Goal: Information Seeking & Learning: Learn about a topic

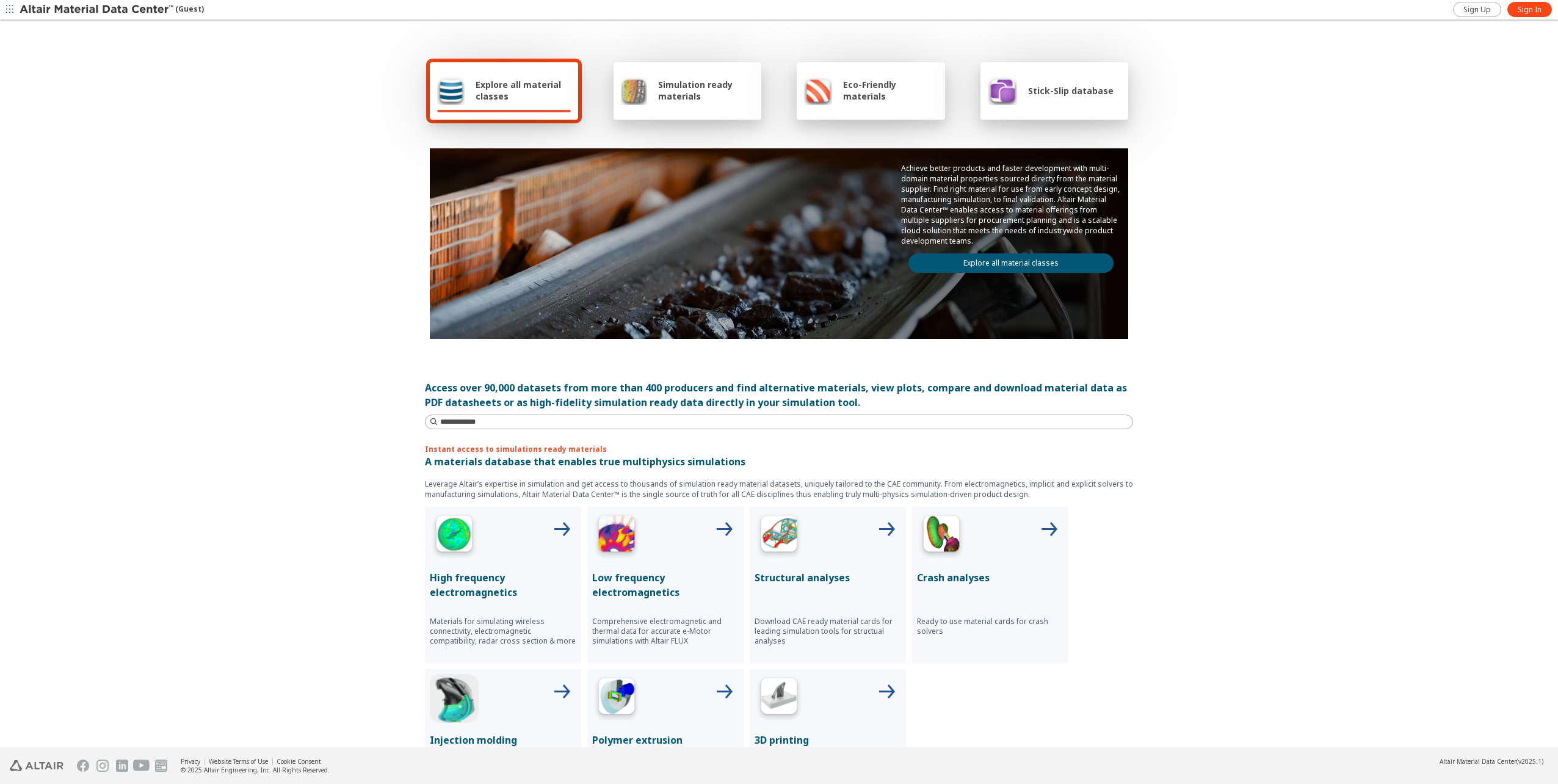
click at [703, 91] on span "Simulation ready materials" at bounding box center [706, 90] width 96 height 23
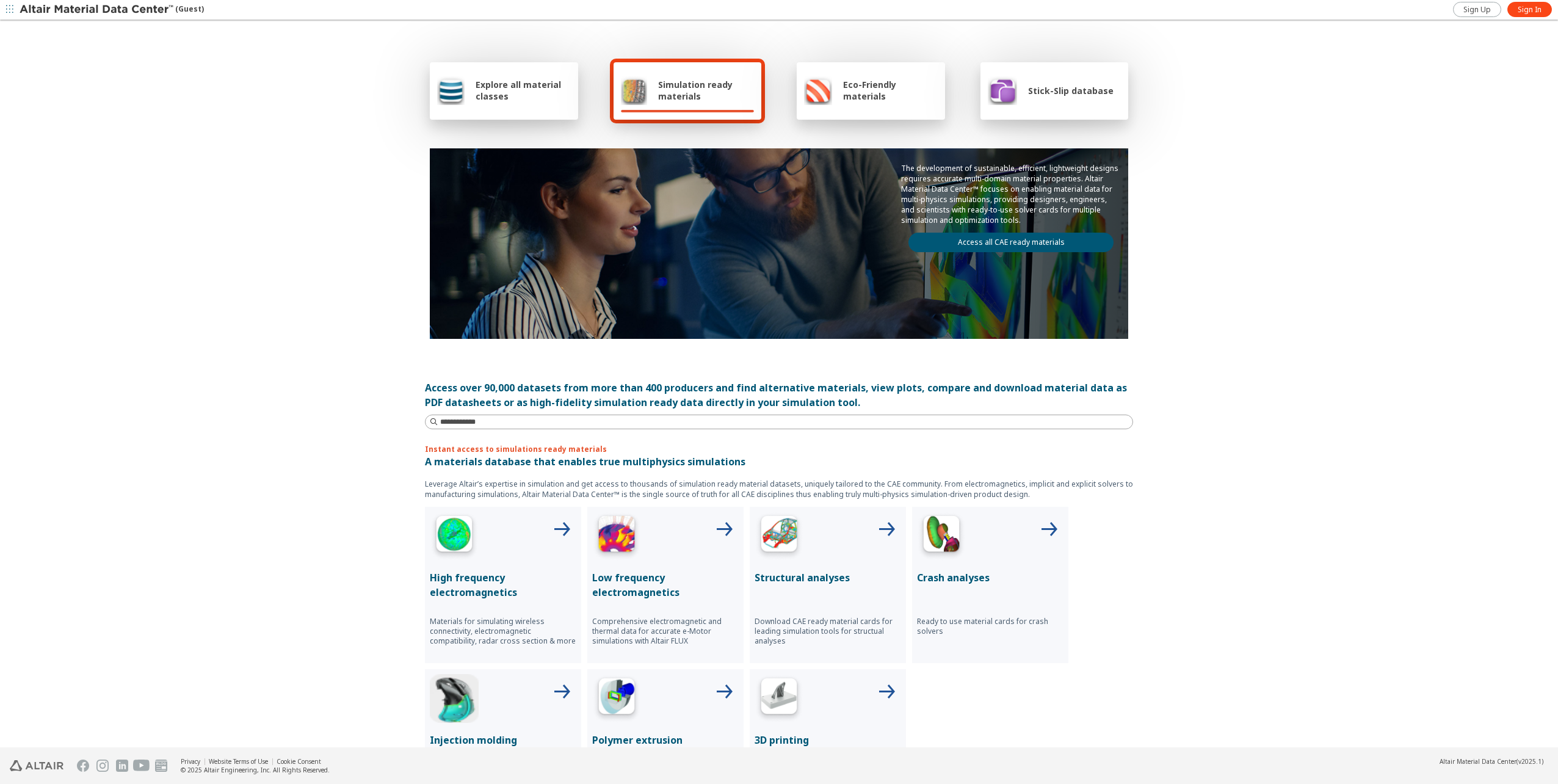
click at [514, 82] on span "Explore all material classes" at bounding box center [523, 90] width 95 height 23
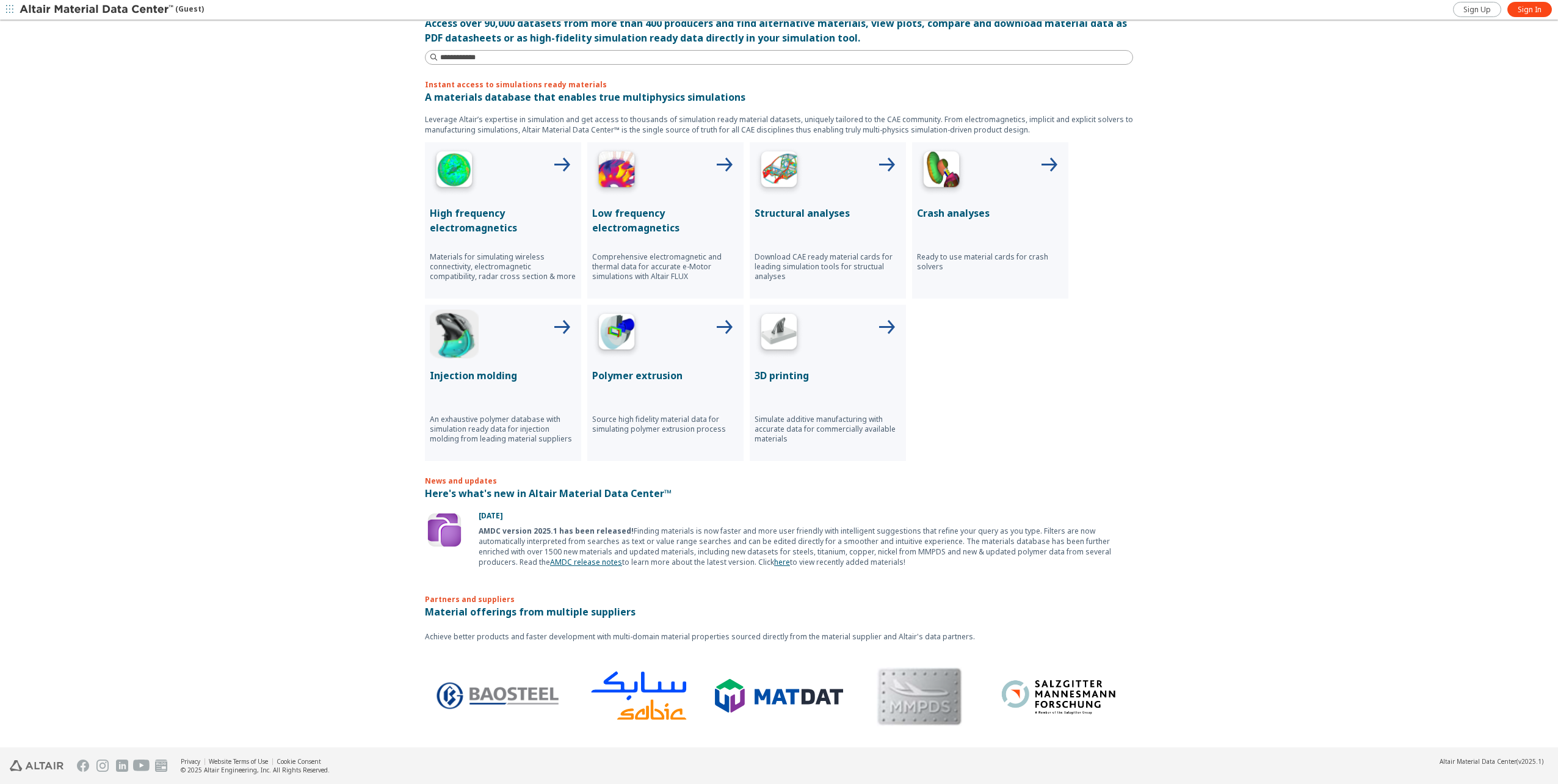
scroll to position [364, 0]
click at [771, 183] on img at bounding box center [779, 172] width 49 height 49
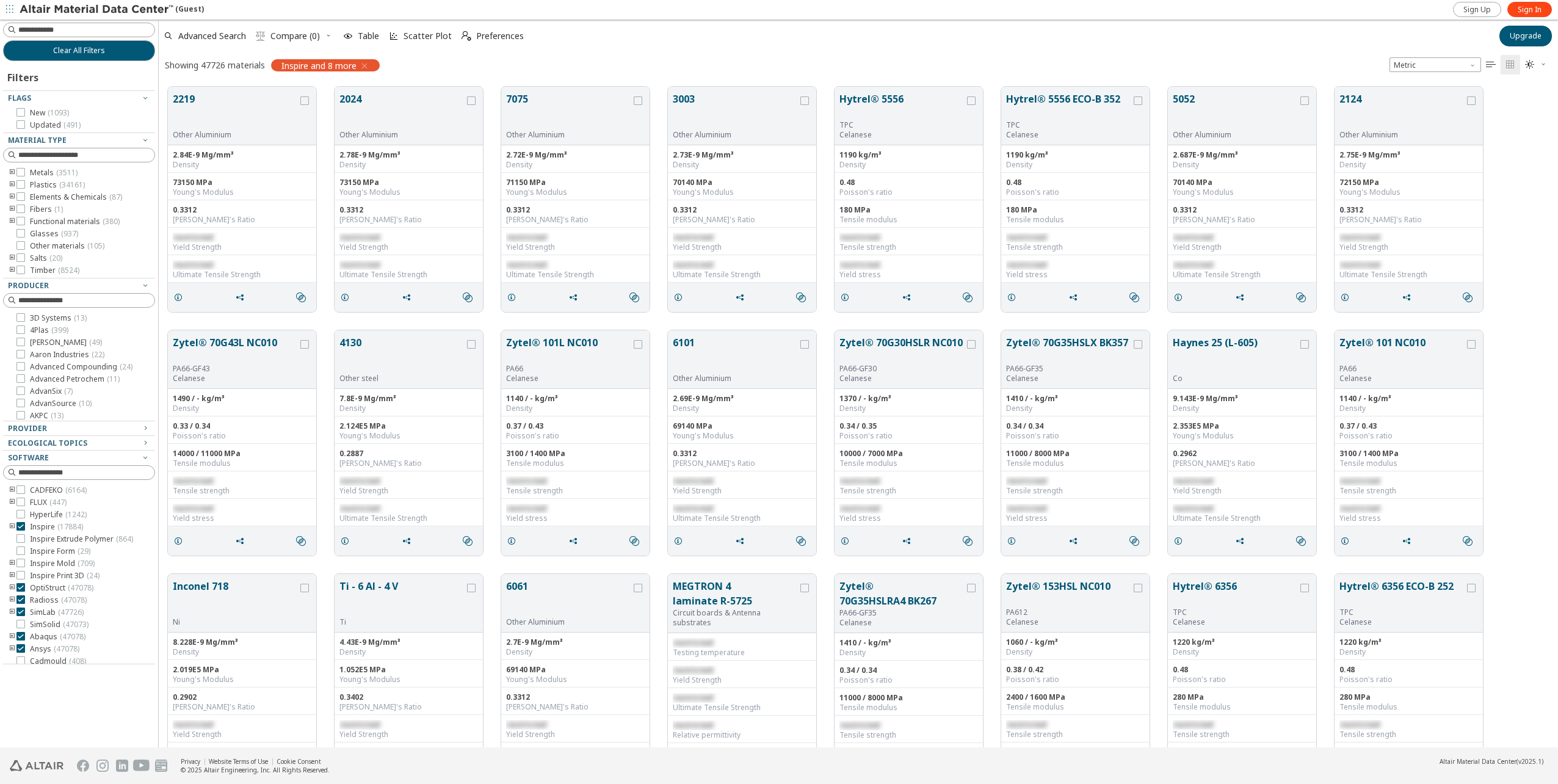
scroll to position [660, 1390]
click at [13, 220] on icon "toogle group" at bounding box center [12, 222] width 9 height 9
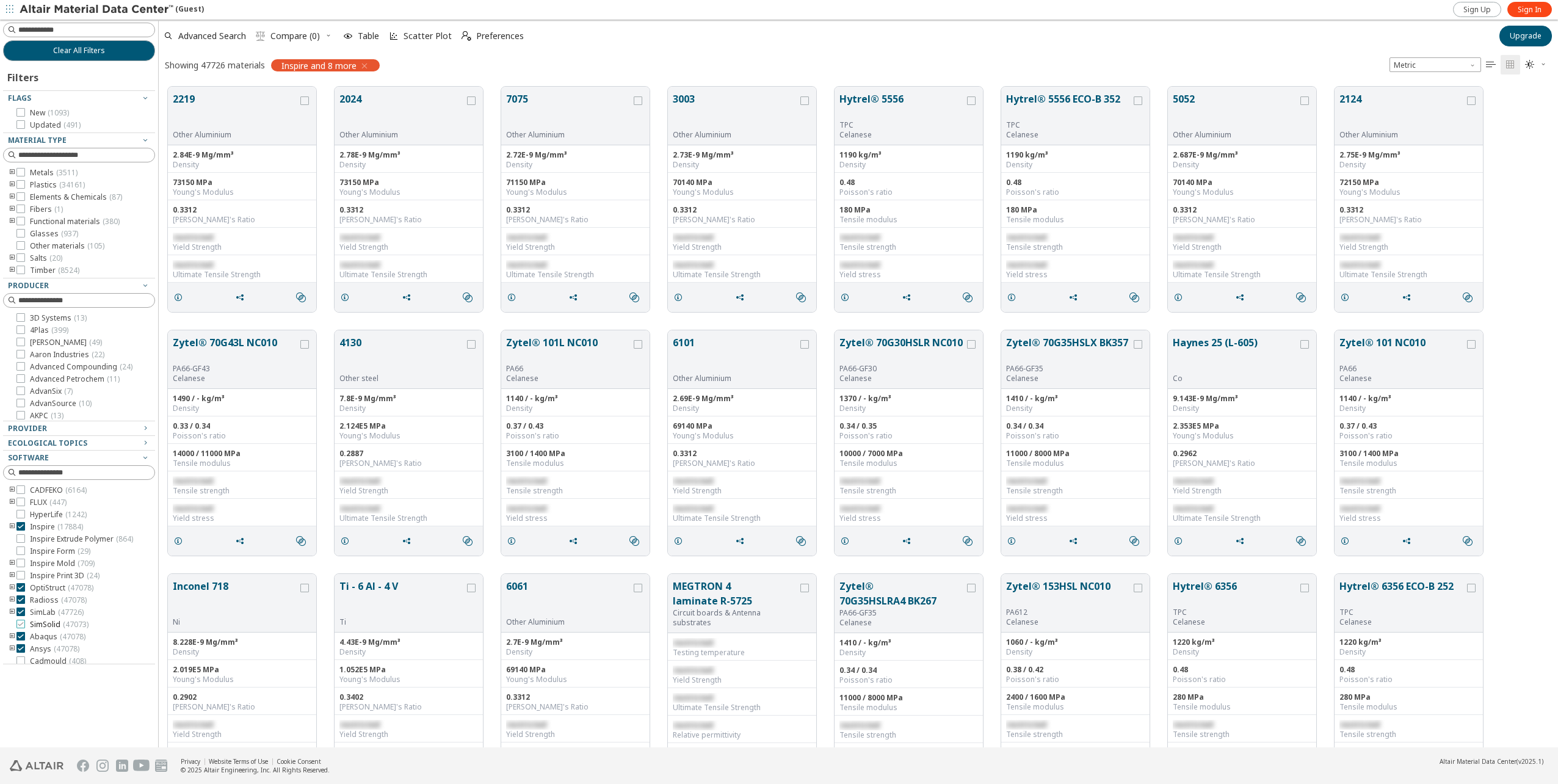
click at [24, 626] on div at bounding box center [20, 624] width 9 height 9
click at [22, 526] on icon at bounding box center [20, 526] width 9 height 9
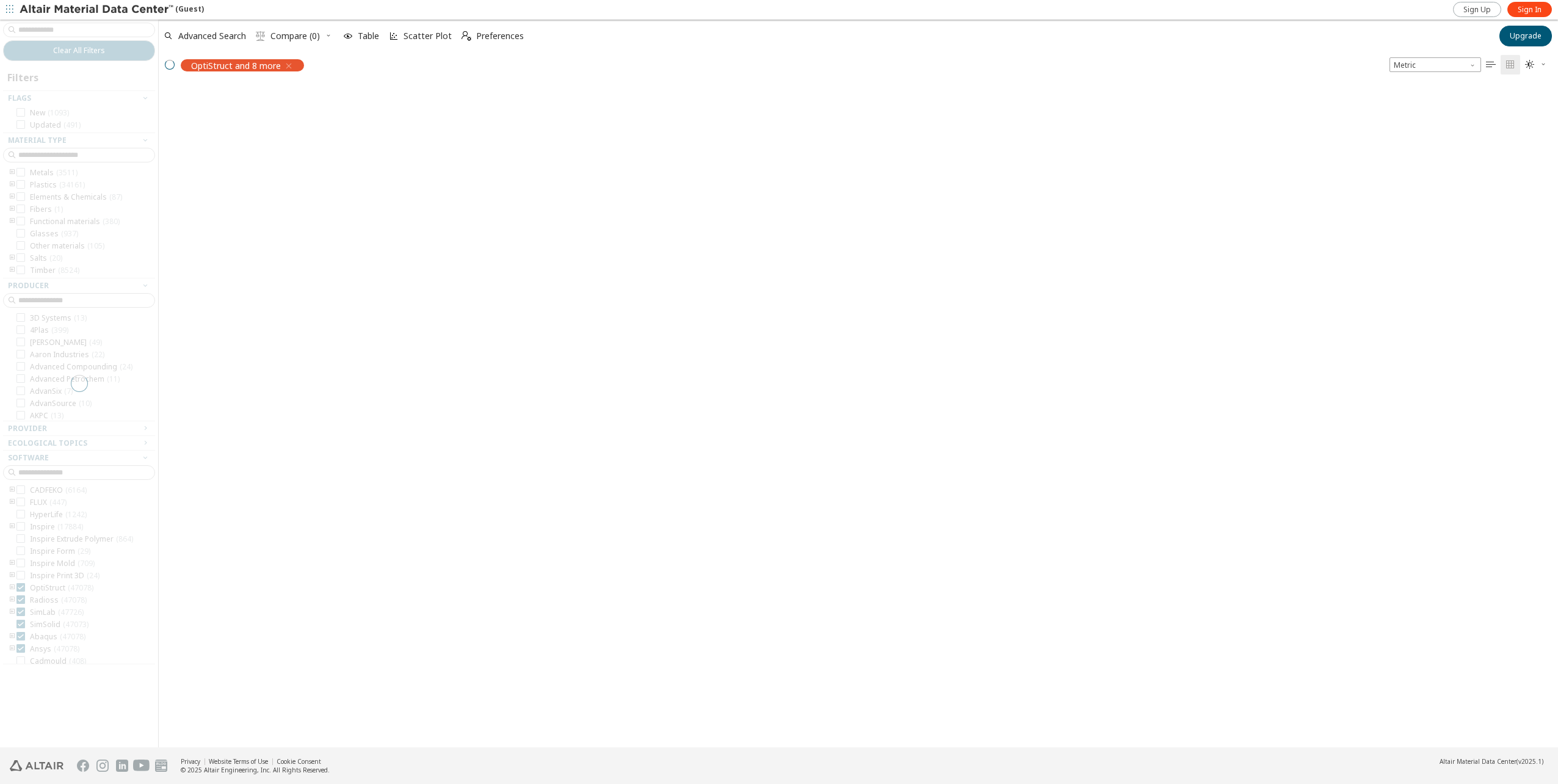
click at [21, 589] on div at bounding box center [79, 383] width 158 height 727
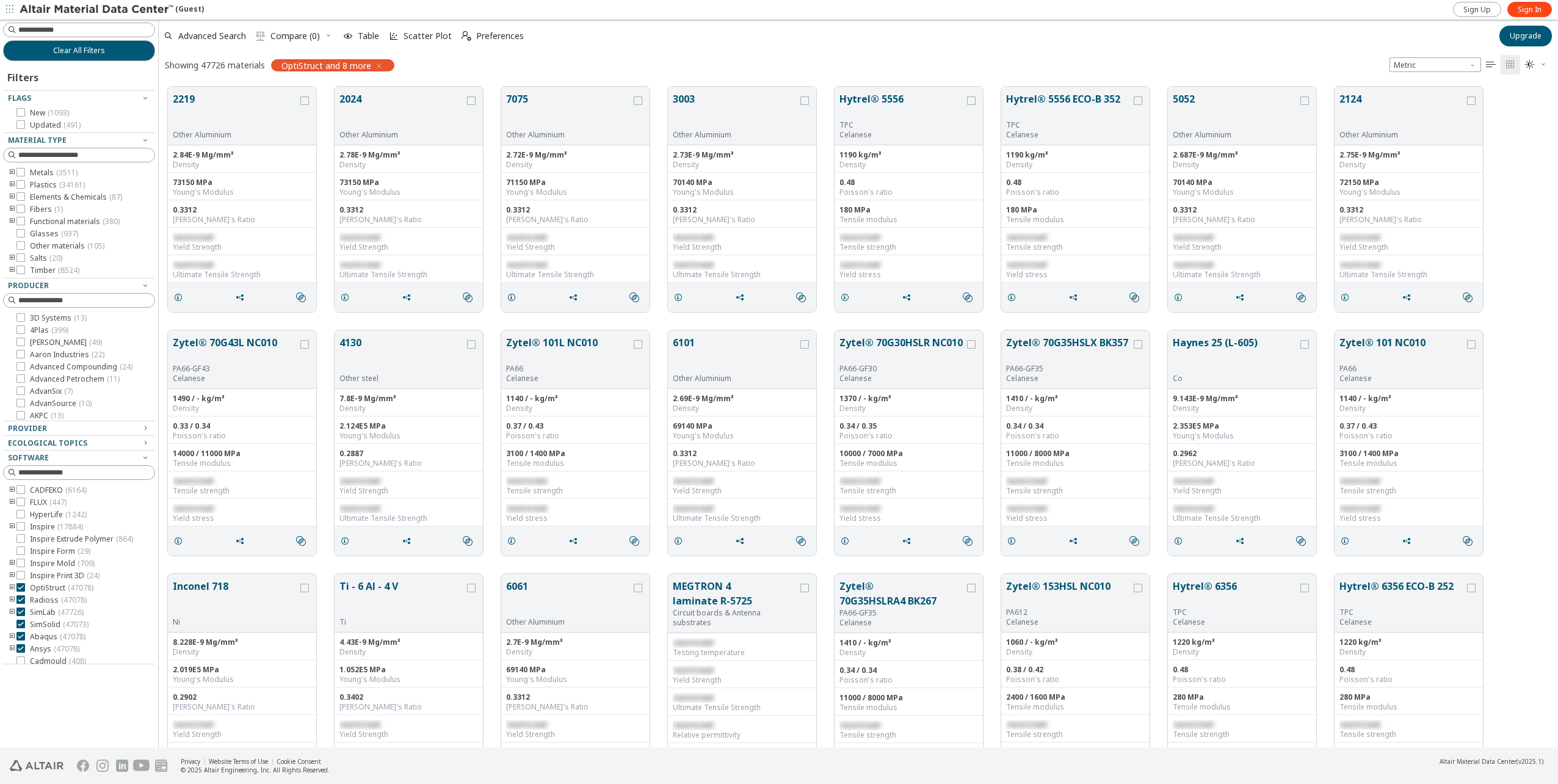
click at [21, 589] on icon at bounding box center [20, 587] width 9 height 9
click at [20, 600] on icon at bounding box center [20, 599] width 9 height 9
click at [22, 613] on icon at bounding box center [20, 612] width 9 height 9
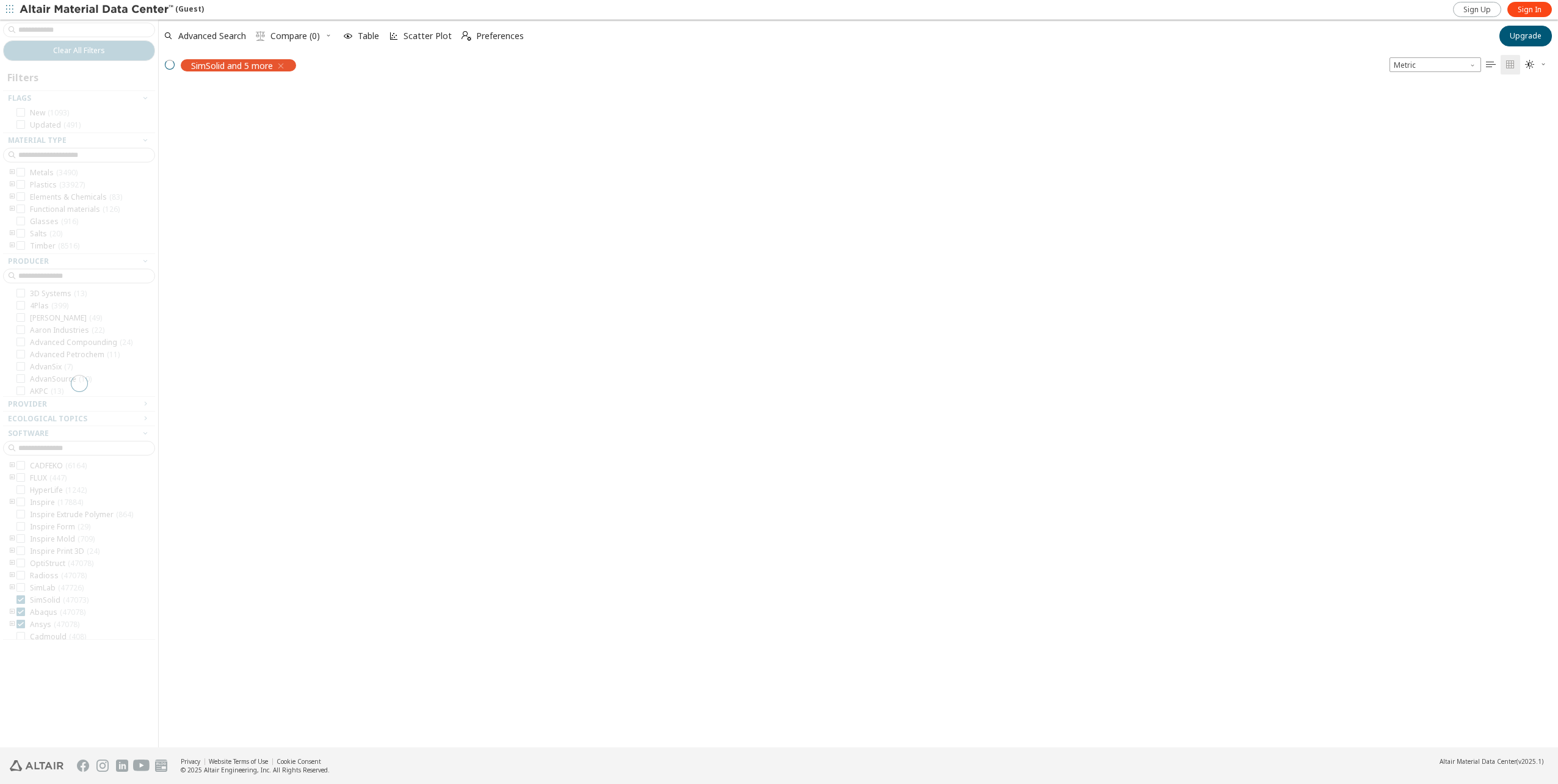
click at [20, 638] on div at bounding box center [76, 636] width 146 height 6
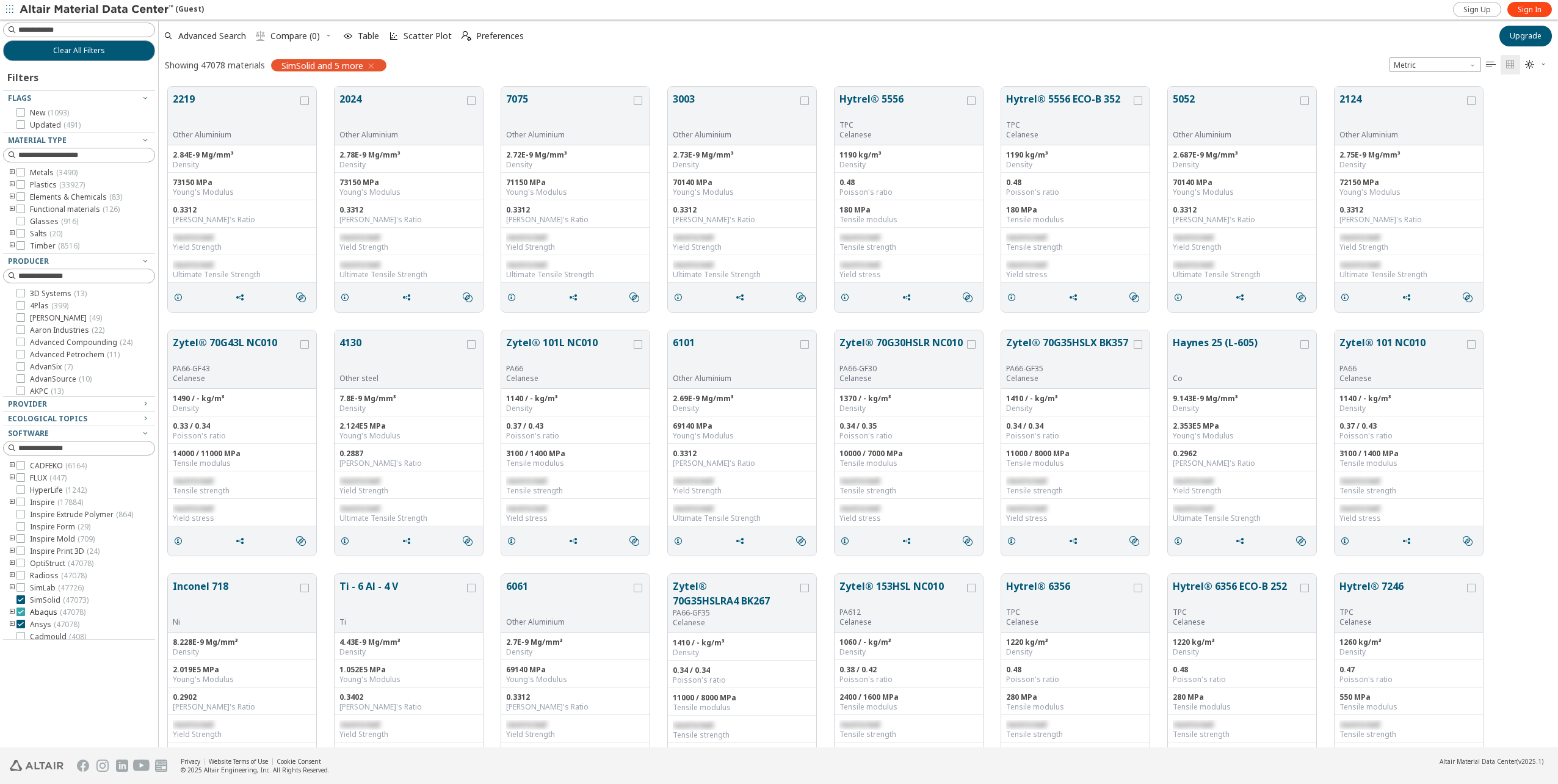
click at [21, 613] on icon at bounding box center [20, 612] width 9 height 9
click at [22, 625] on icon at bounding box center [20, 624] width 9 height 9
click at [14, 173] on icon "toogle group" at bounding box center [12, 172] width 9 height 9
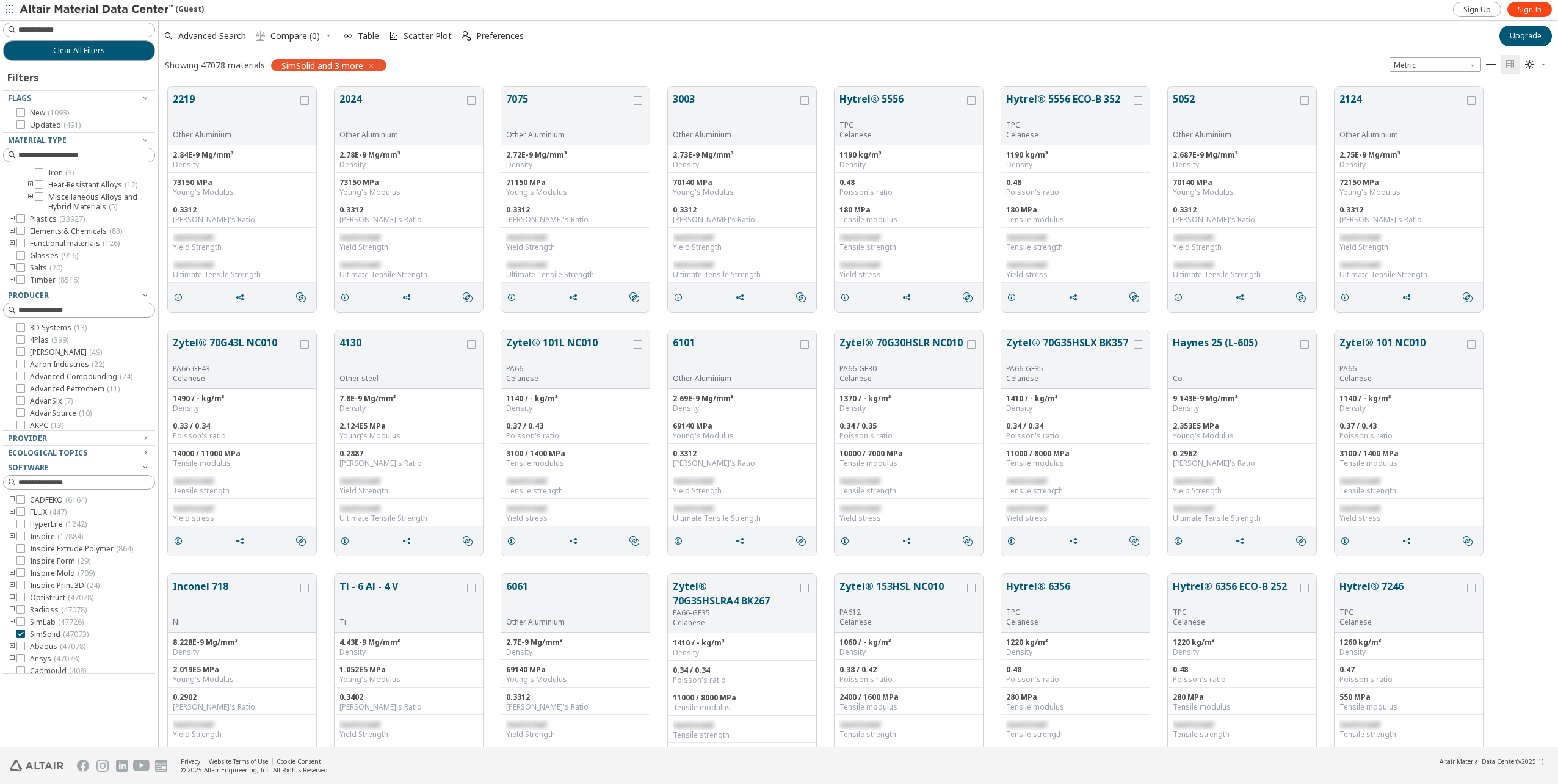
scroll to position [244, 0]
click at [87, 24] on input at bounding box center [86, 30] width 136 height 12
type input "*****"
click at [59, 53] on span "Clear All Filters" at bounding box center [79, 51] width 52 height 9
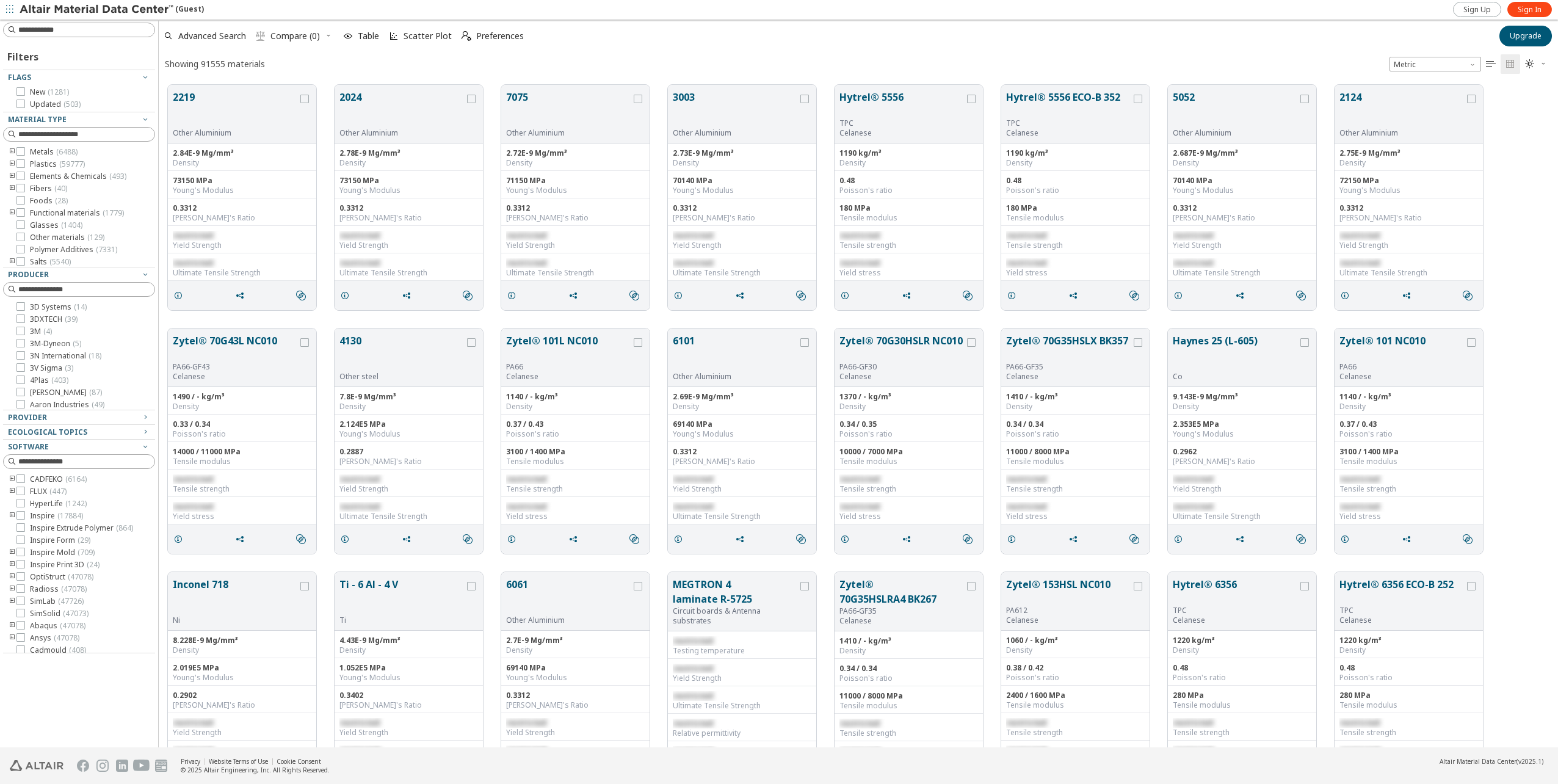
scroll to position [662, 1390]
click at [70, 34] on input at bounding box center [86, 30] width 136 height 12
paste input "******"
click at [51, 32] on input "******" at bounding box center [70, 30] width 130 height 14
type input "******"
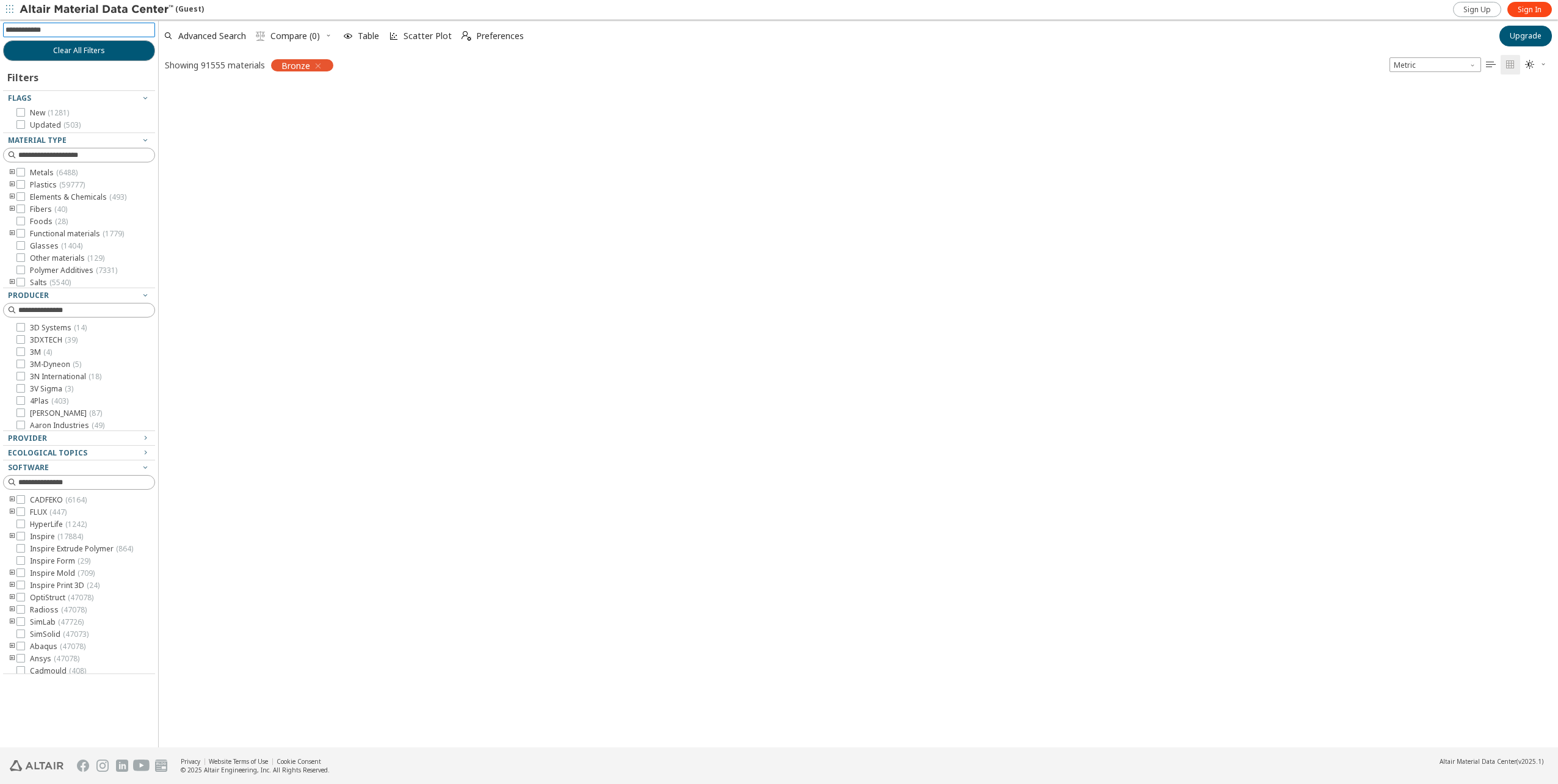
scroll to position [660, 1390]
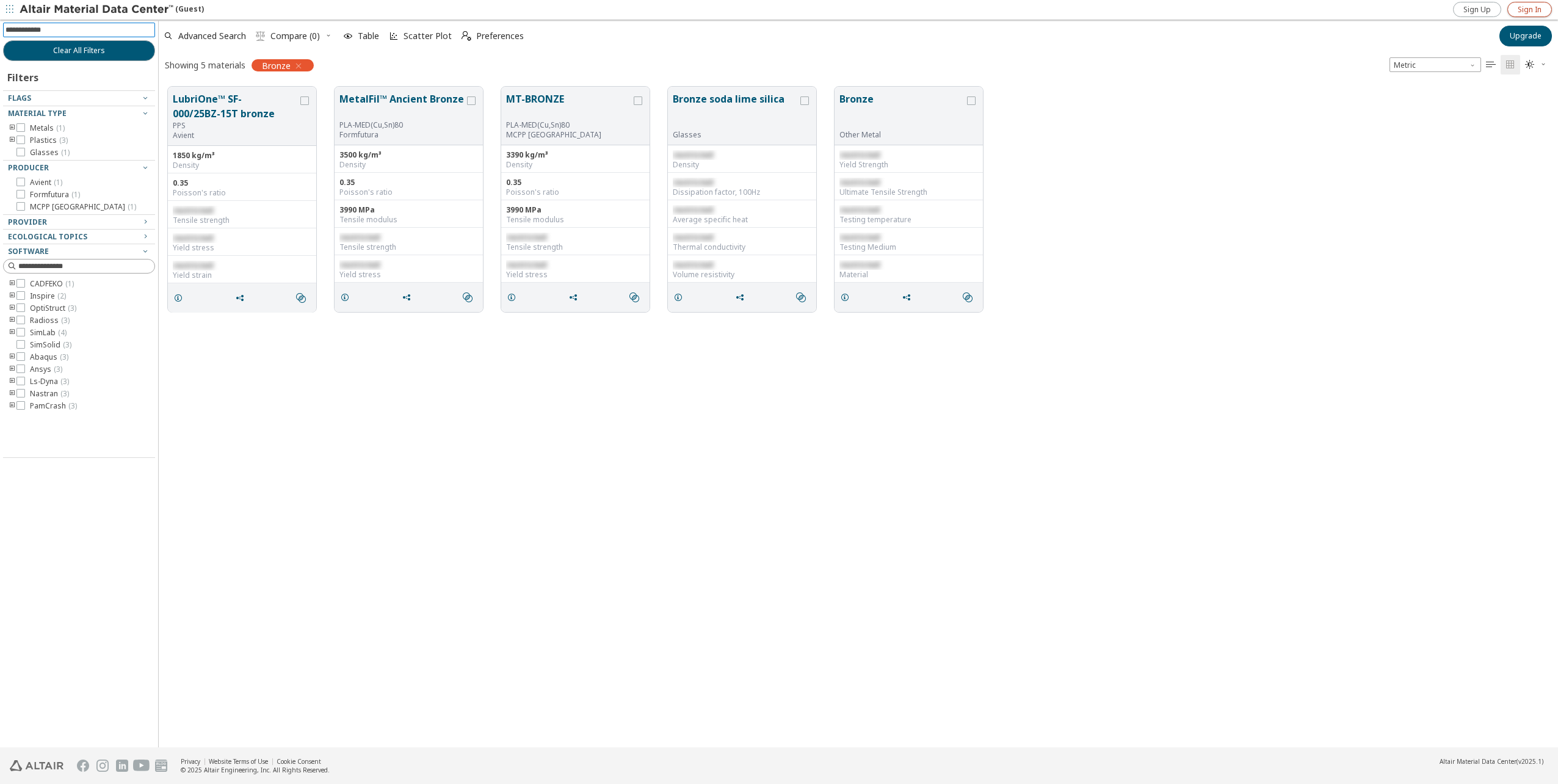
click at [1533, 9] on span "Sign In" at bounding box center [1529, 9] width 24 height 9
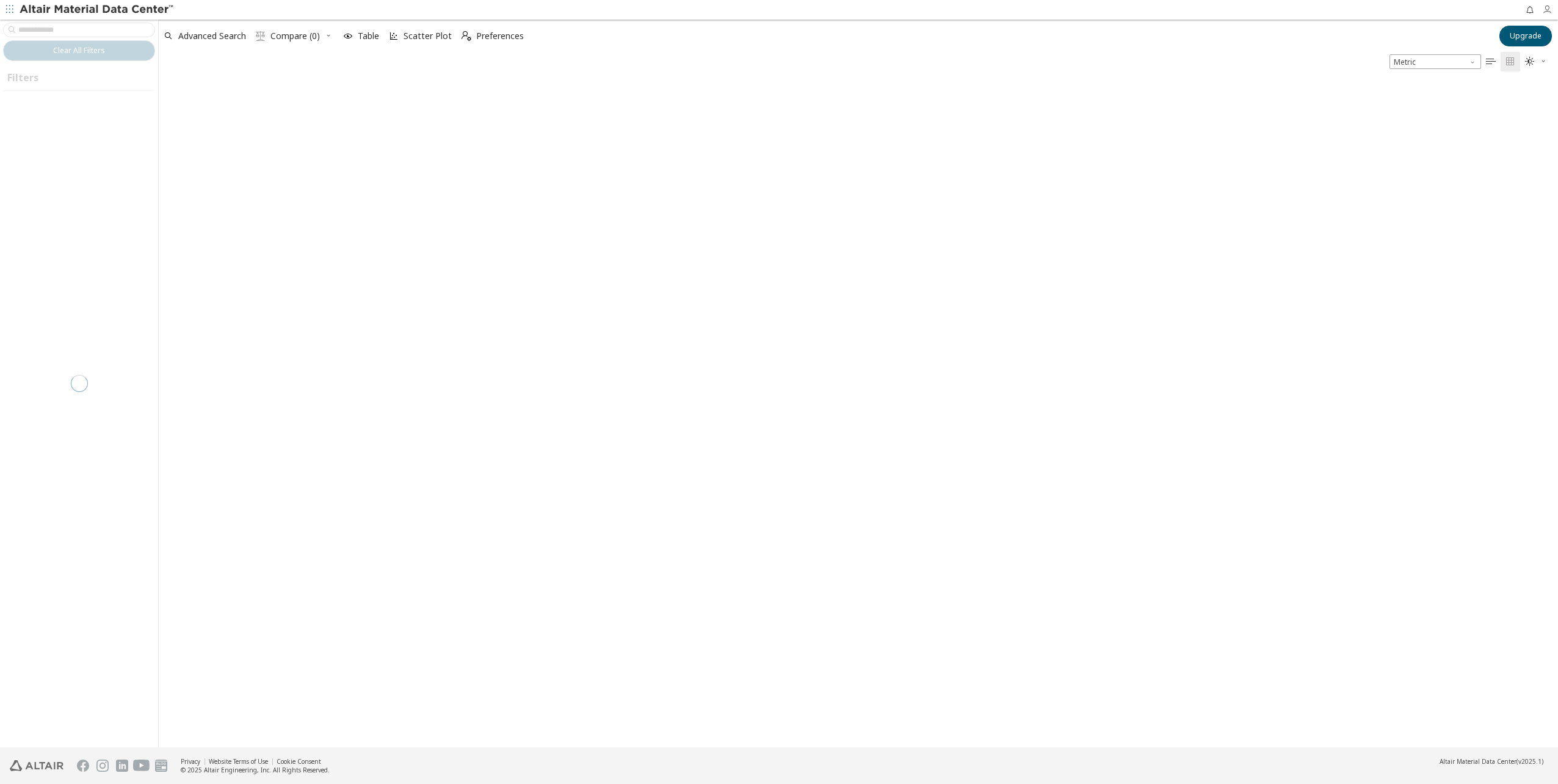
click at [1553, 11] on icon "button" at bounding box center [1549, 9] width 16 height 9
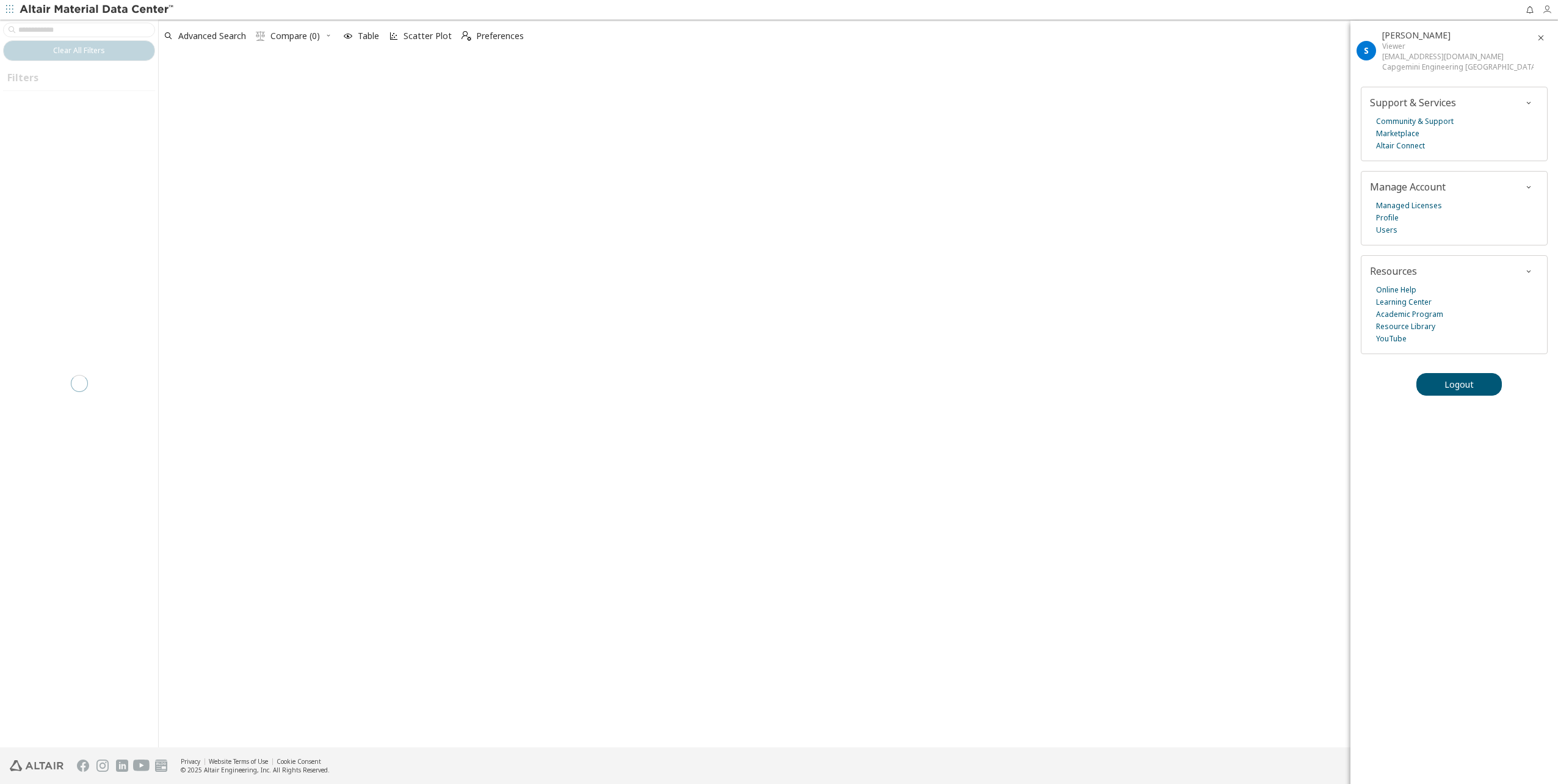
click at [1553, 11] on icon "button" at bounding box center [1549, 9] width 16 height 9
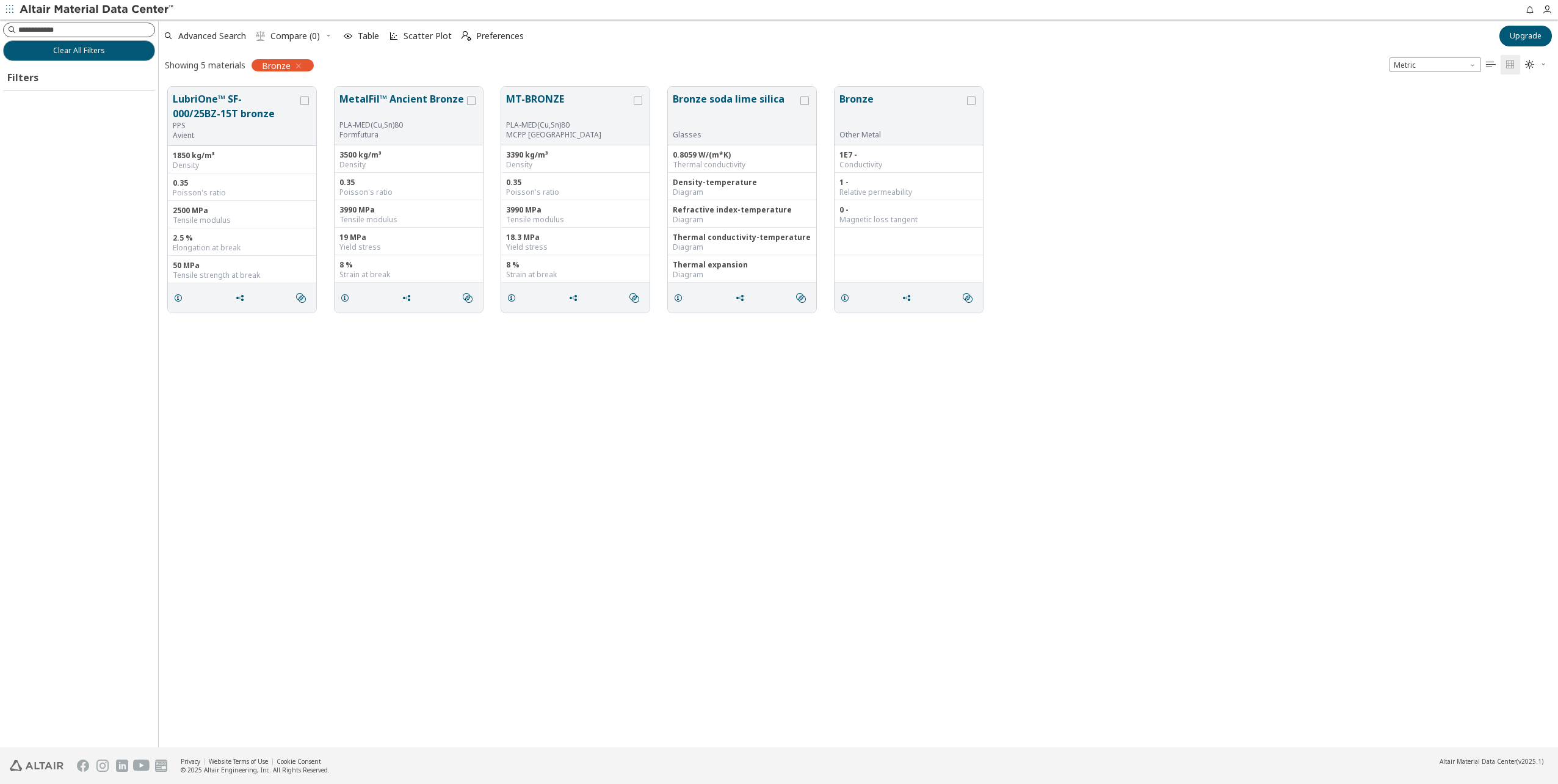
scroll to position [660, 1390]
click at [75, 32] on input at bounding box center [86, 30] width 136 height 12
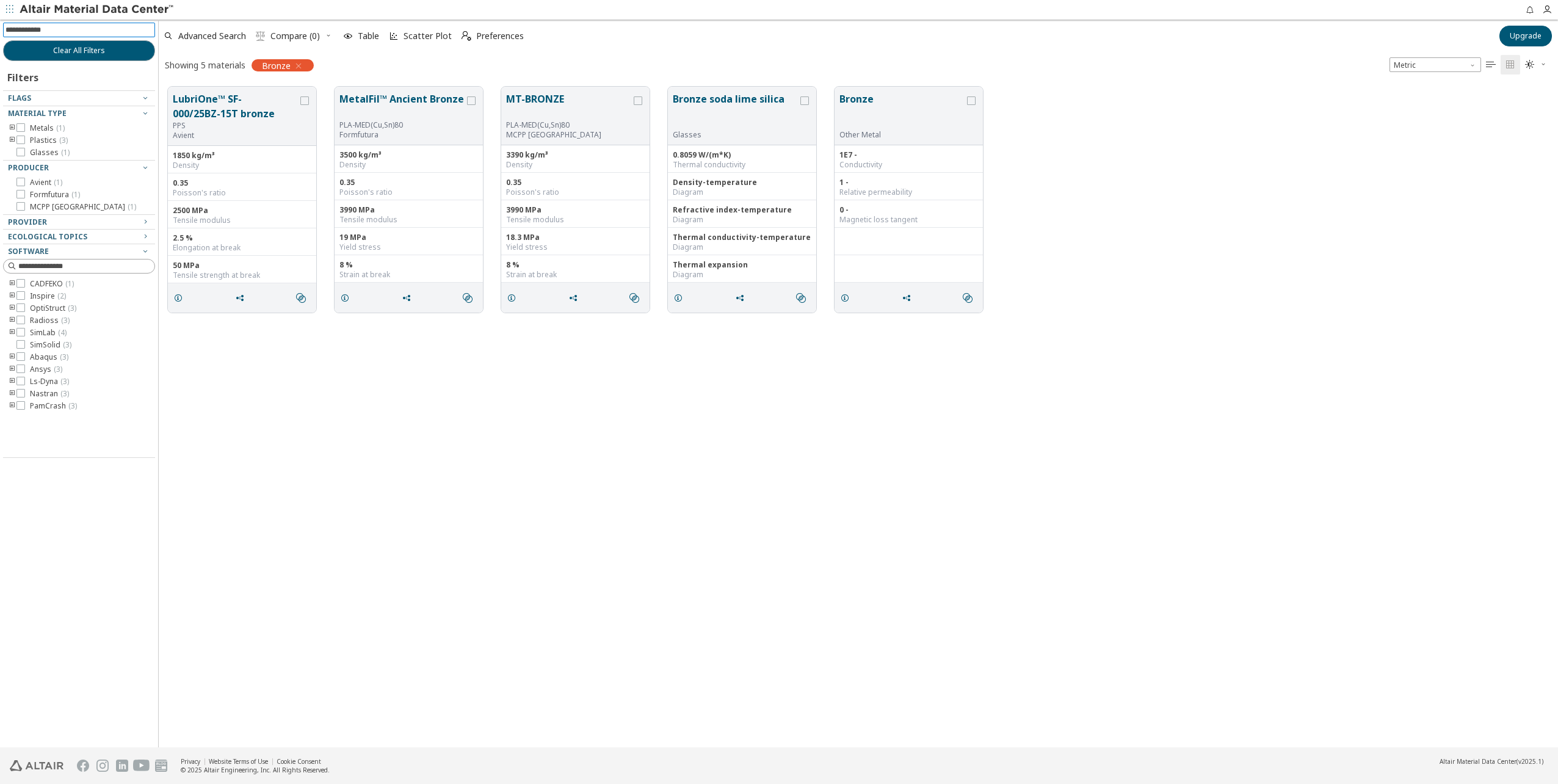
click at [635, 439] on div "LubriOne™ SF-000/25BZ-15T bronze PPS Avient 1850 kg/m³ Density 0.35 Poisson's r…" at bounding box center [858, 412] width 1399 height 670
